Goal: Find specific page/section

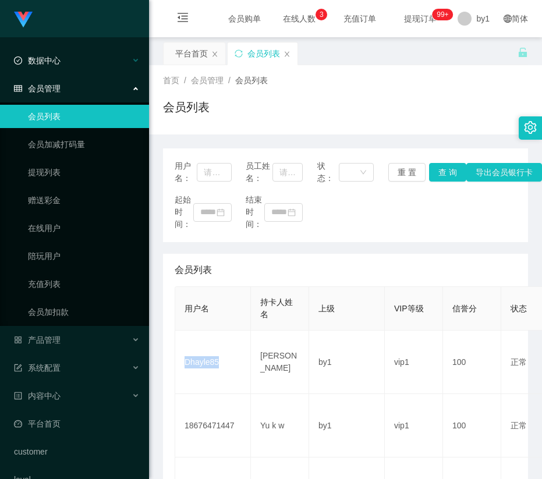
scroll to position [175, 0]
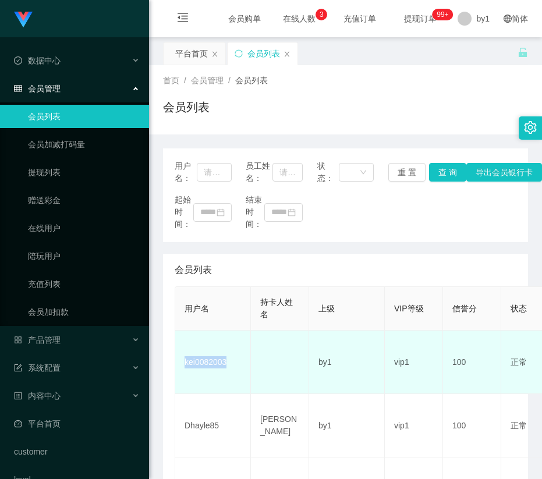
click at [183, 371] on td "kei0082003" at bounding box center [213, 362] width 76 height 63
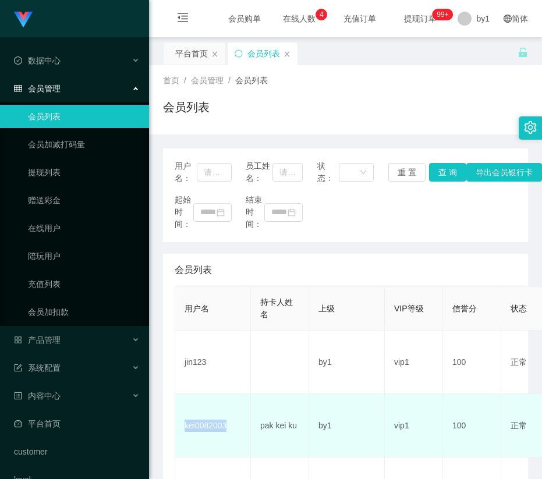
drag, startPoint x: 230, startPoint y: 426, endPoint x: 179, endPoint y: 432, distance: 52.2
click at [179, 432] on td "kei0082003" at bounding box center [213, 425] width 76 height 63
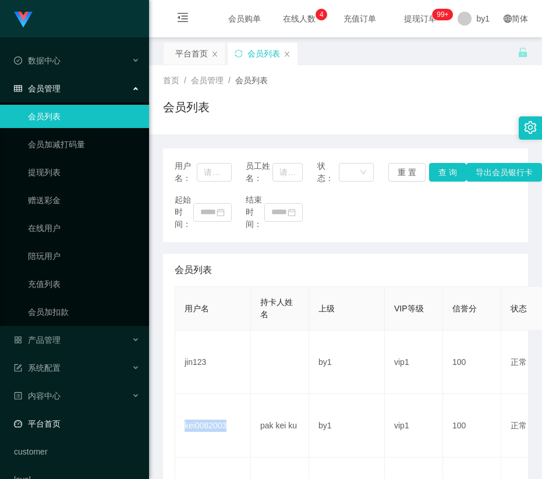
copy td "kei0082003"
